Goal: Information Seeking & Learning: Learn about a topic

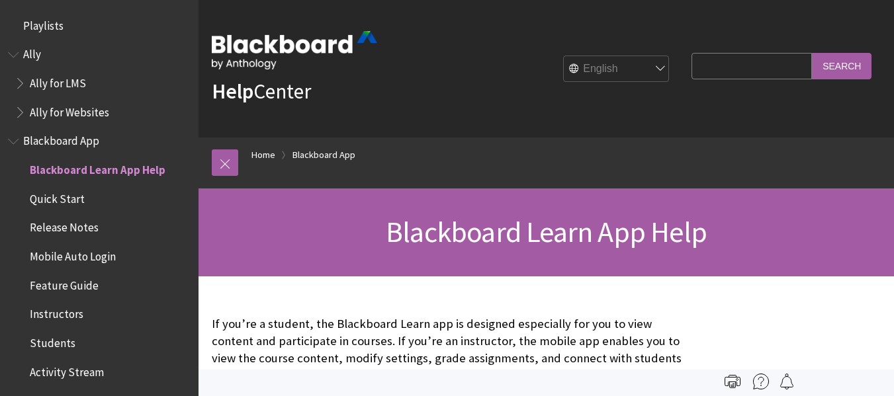
scroll to position [139, 0]
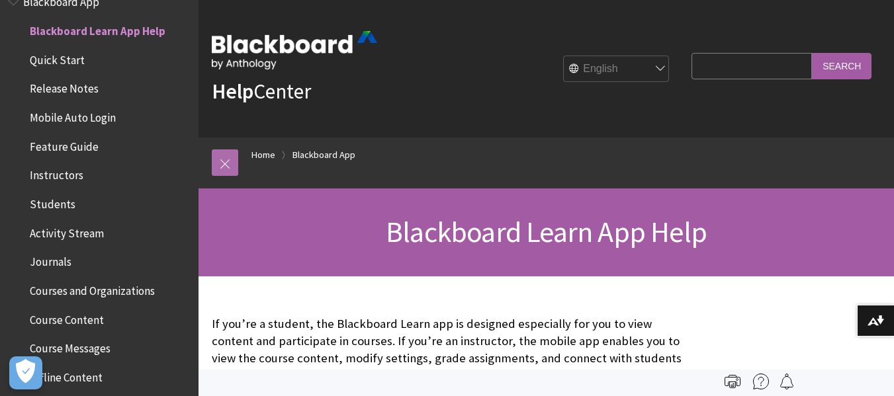
click at [220, 165] on link at bounding box center [225, 162] width 26 height 26
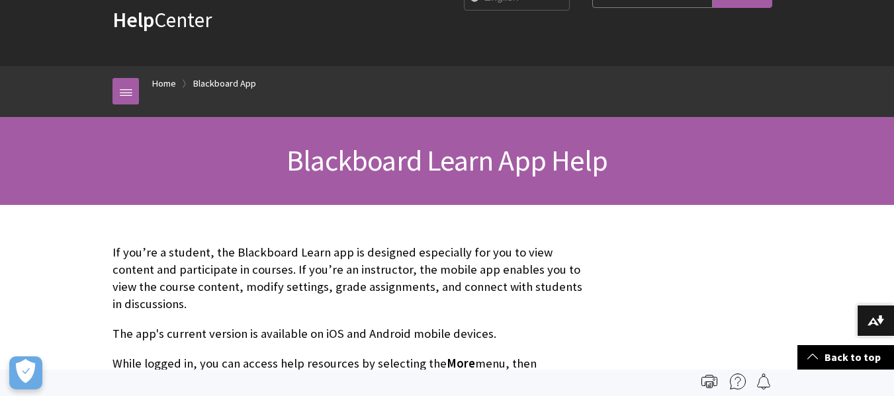
scroll to position [0, 0]
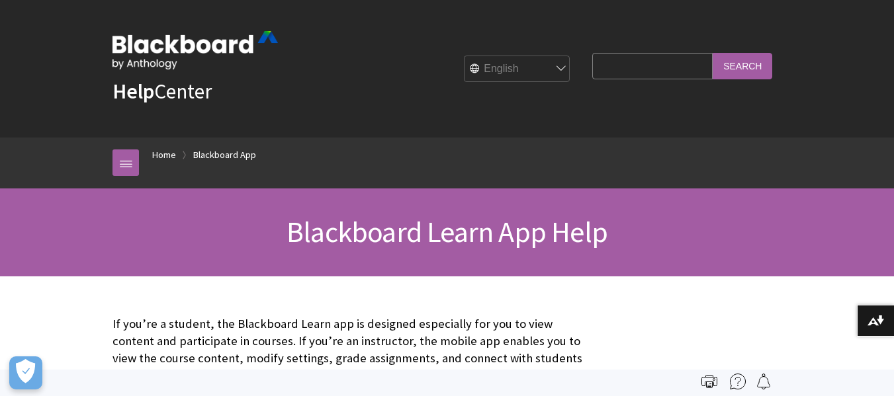
click at [545, 60] on select "English عربية Català Cymraeg Deutsch Español Suomi Français עברית Italiano 日本語 …" at bounding box center [517, 69] width 106 height 26
select select "/pt-br/Blackboard_App"
click at [464, 56] on select "English عربية Català Cymraeg Deutsch Español Suomi Français עברית Italiano 日本語 …" at bounding box center [517, 69] width 106 height 26
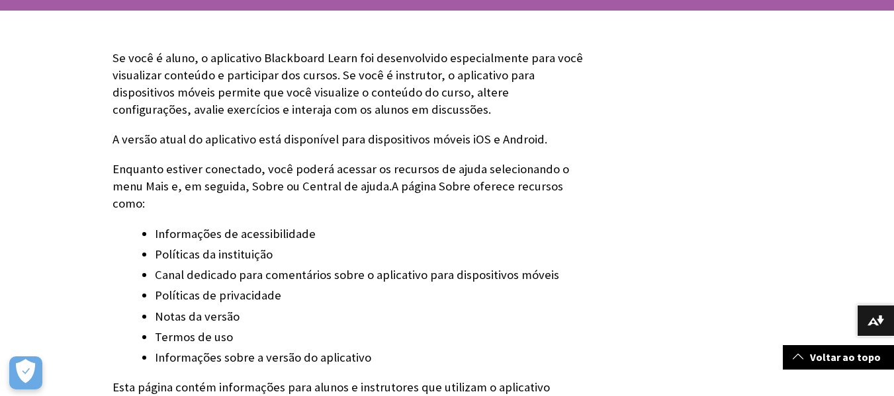
scroll to position [661, 0]
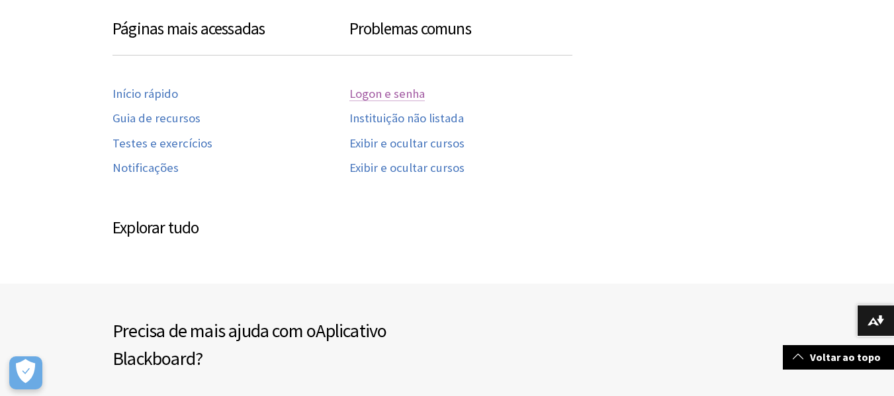
click at [405, 87] on link "Logon e senha" at bounding box center [386, 94] width 75 height 15
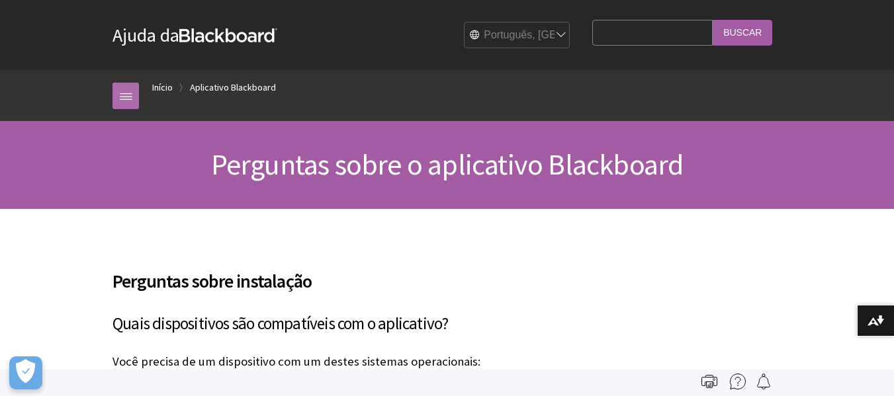
click at [112, 93] on link at bounding box center [125, 96] width 26 height 26
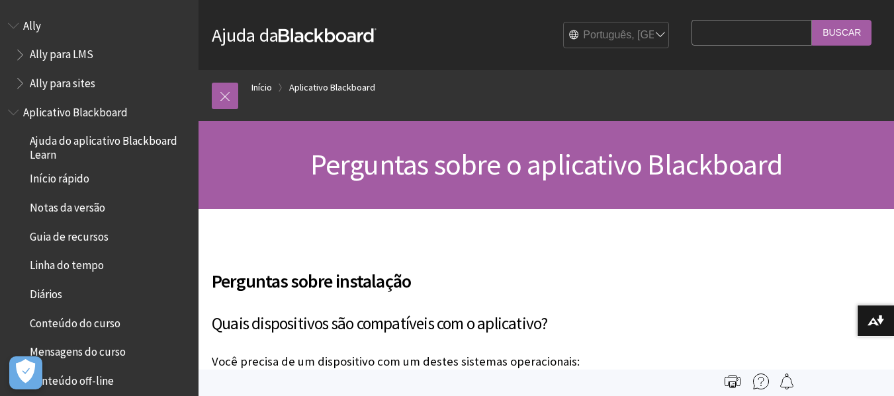
click at [55, 112] on span "Aplicativo Blackboard" at bounding box center [75, 110] width 104 height 18
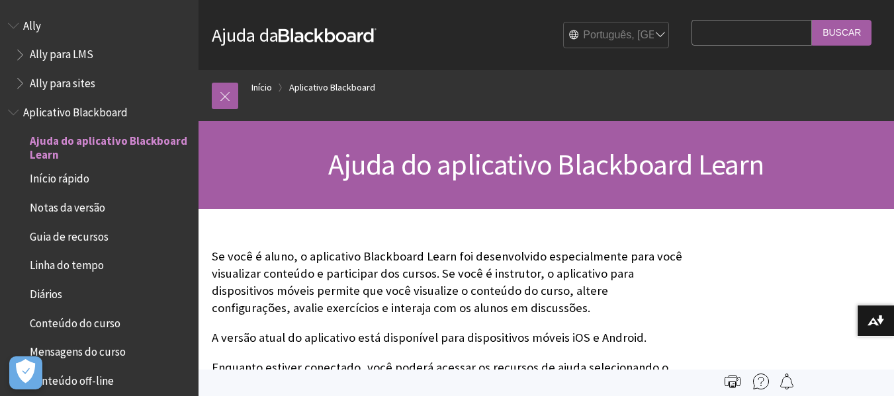
scroll to position [110, 0]
